Goal: Transaction & Acquisition: Obtain resource

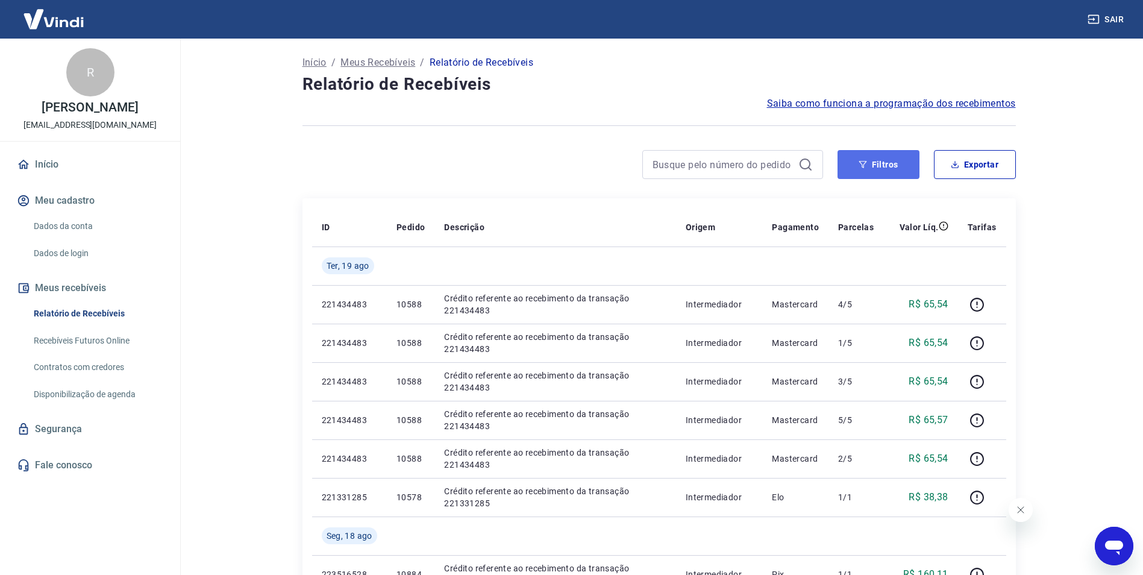
click at [878, 164] on button "Filtros" at bounding box center [879, 164] width 82 height 29
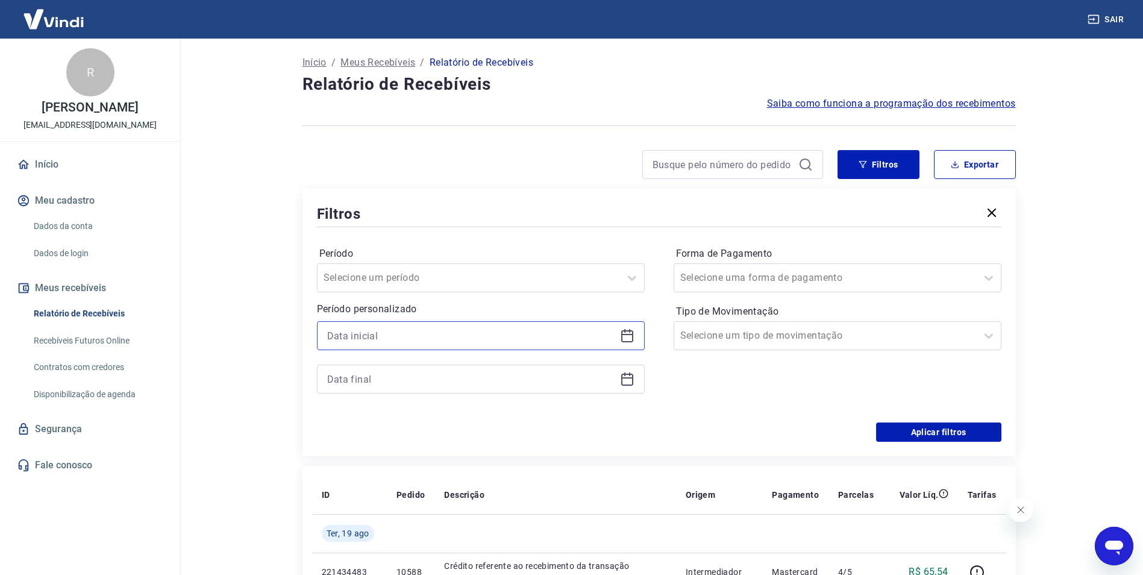
click at [386, 327] on input at bounding box center [471, 336] width 288 height 18
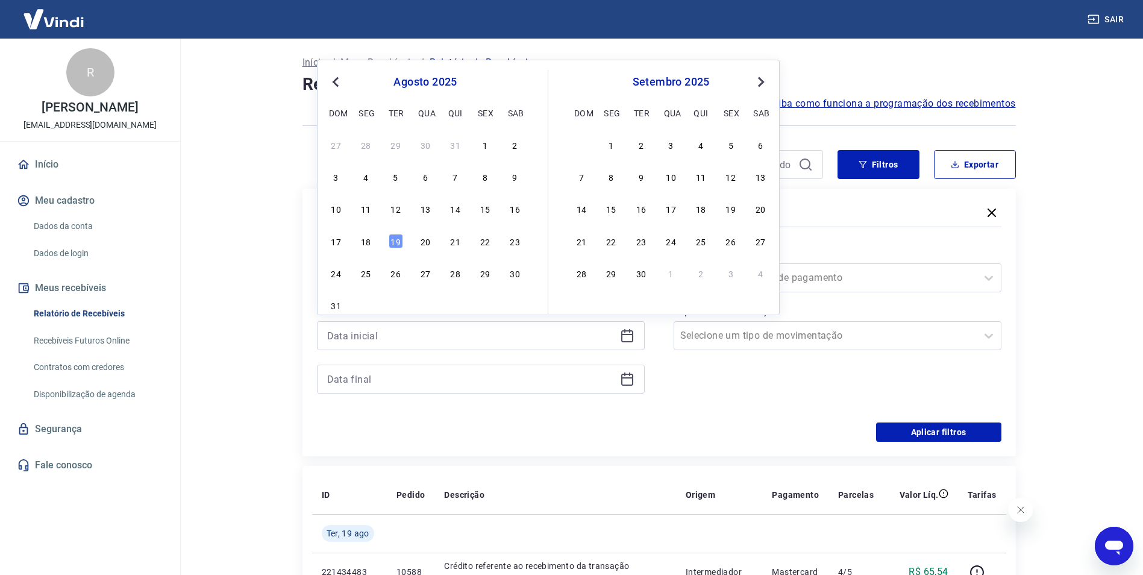
click at [421, 210] on div "13" at bounding box center [425, 208] width 14 height 14
type input "[DATE]"
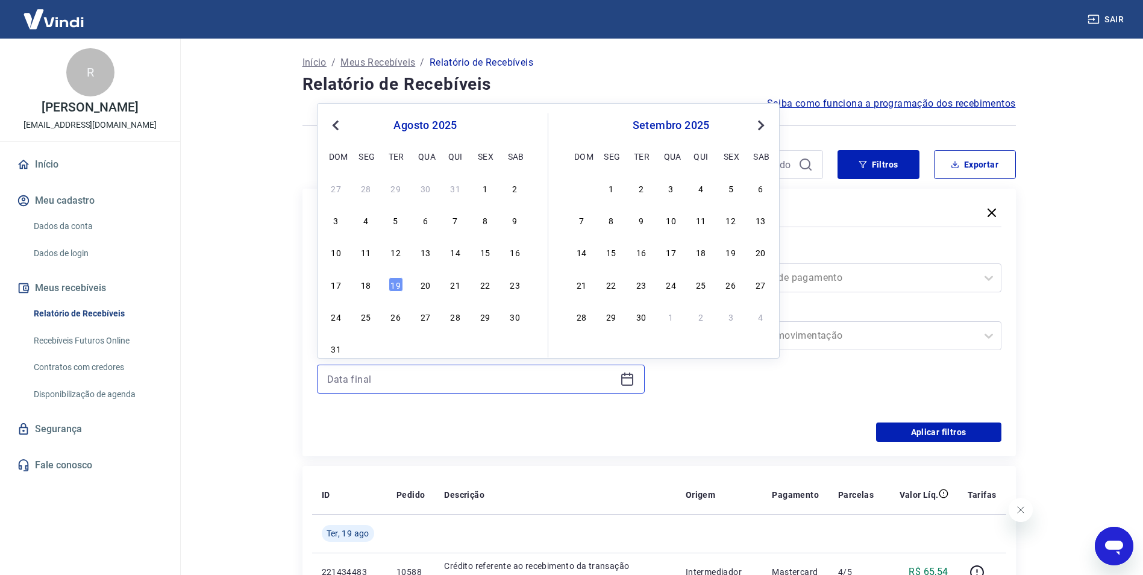
click at [365, 375] on input at bounding box center [471, 379] width 288 height 18
click at [368, 284] on div "18" at bounding box center [366, 284] width 14 height 14
type input "[DATE]"
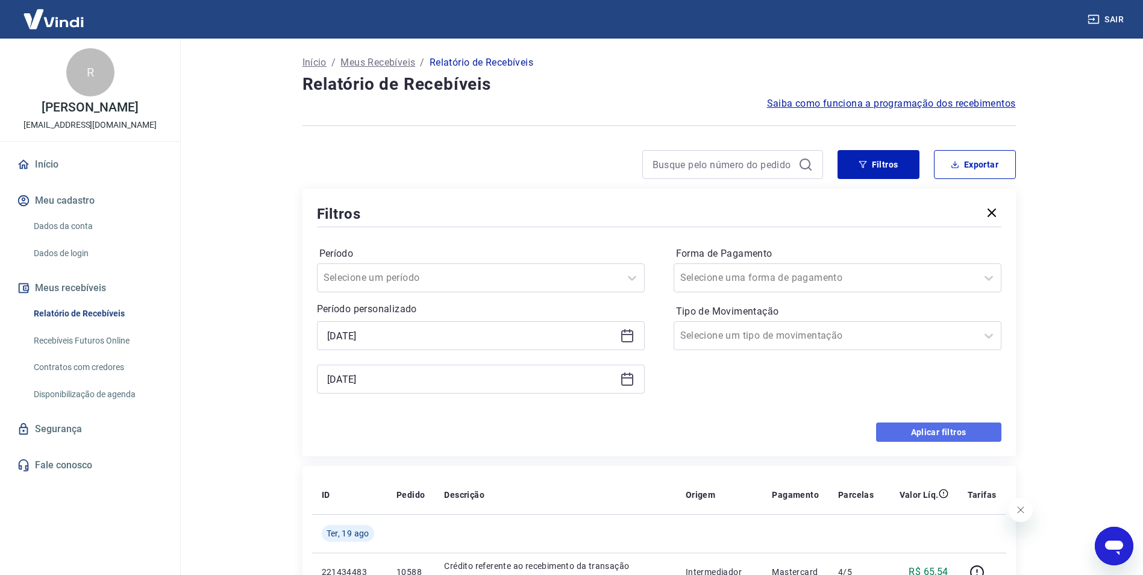
click at [952, 438] on button "Aplicar filtros" at bounding box center [938, 431] width 125 height 19
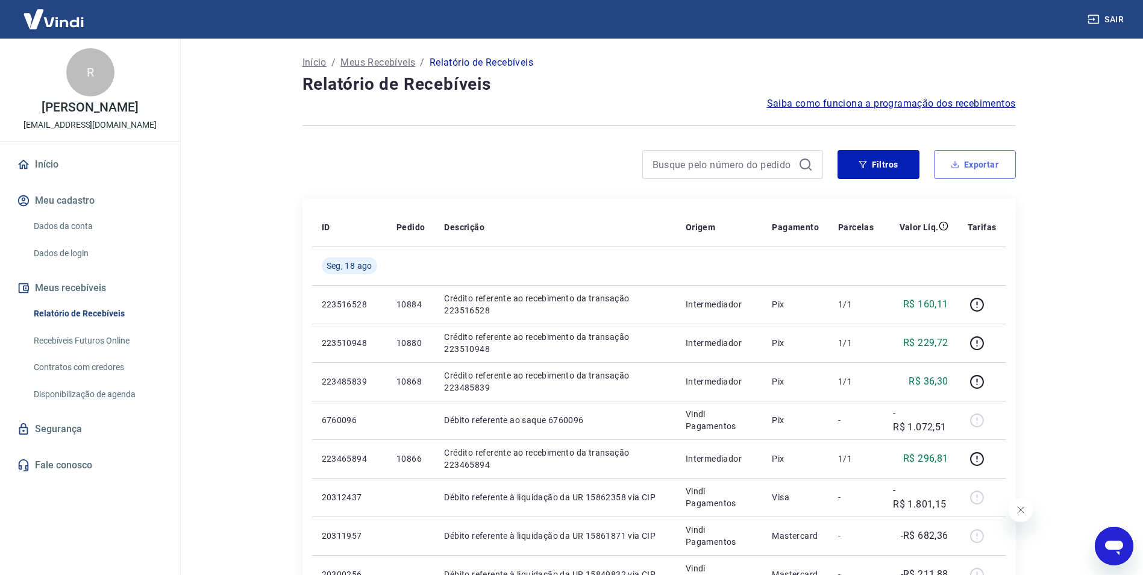
click at [988, 166] on button "Exportar" at bounding box center [975, 164] width 82 height 29
type input "[DATE]"
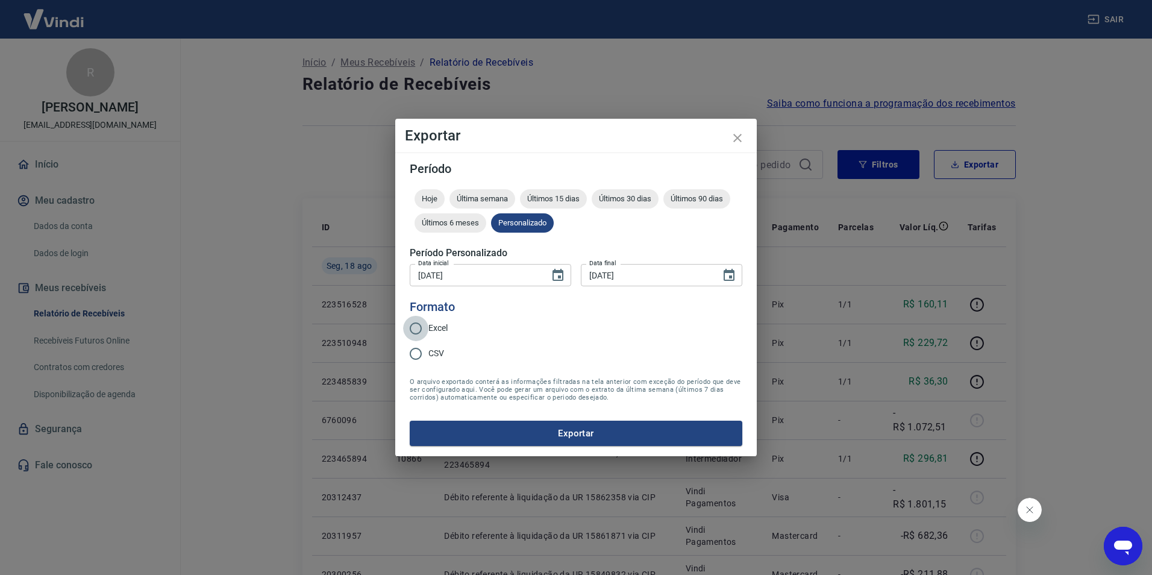
click at [420, 327] on input "Excel" at bounding box center [415, 328] width 25 height 25
radio input "true"
click at [588, 432] on button "Exportar" at bounding box center [576, 433] width 333 height 25
